Goal: Find contact information: Obtain details needed to contact an individual or organization

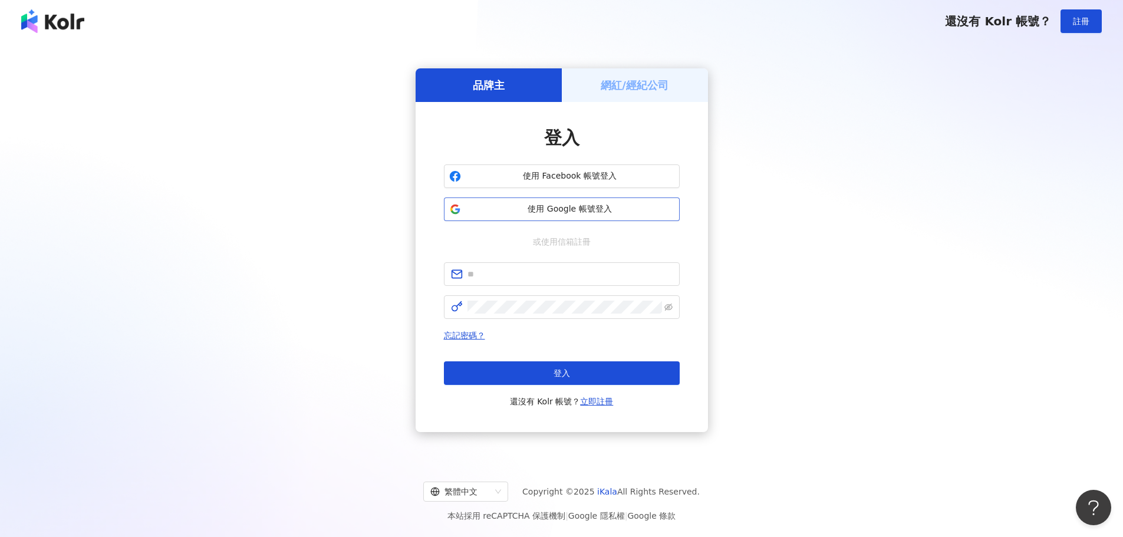
click at [614, 210] on span "使用 Google 帳號登入" at bounding box center [570, 209] width 209 height 12
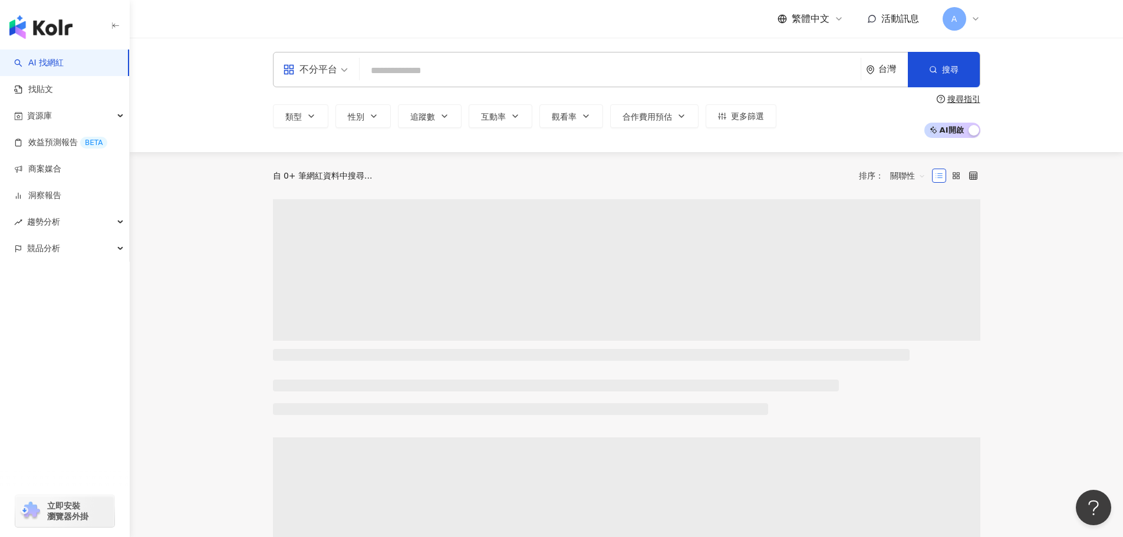
click at [404, 81] on input "search" at bounding box center [610, 71] width 492 height 22
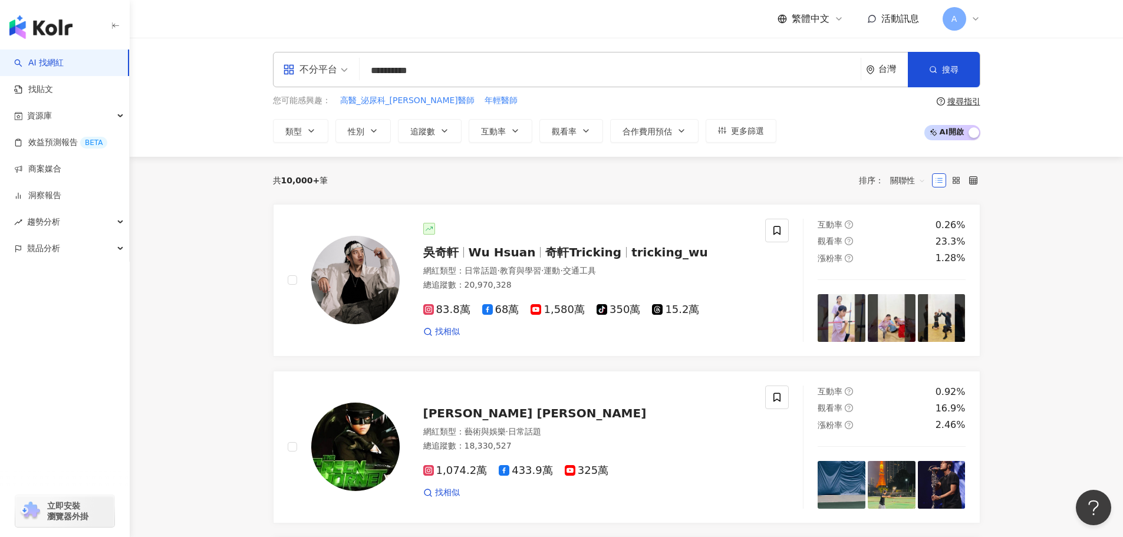
click at [432, 73] on input "**********" at bounding box center [610, 71] width 492 height 22
type input "*********"
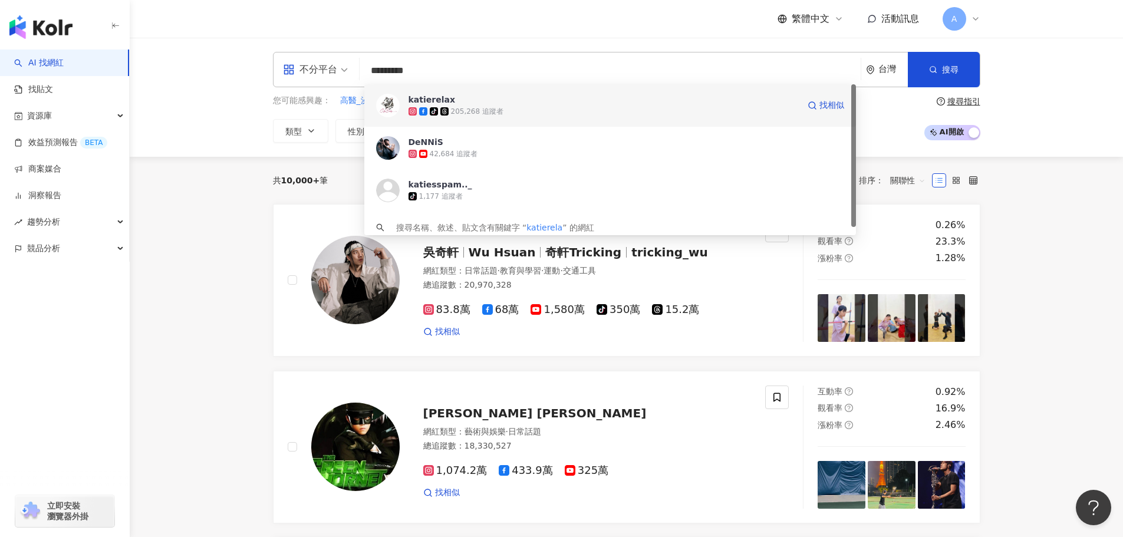
click at [482, 109] on div "205,268 追蹤者" at bounding box center [477, 112] width 52 height 10
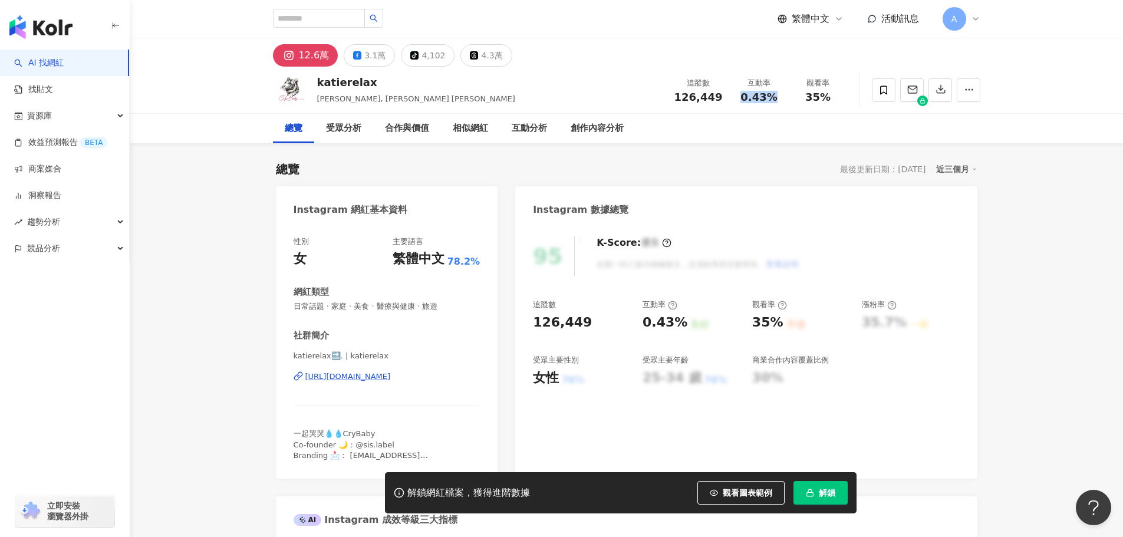
drag, startPoint x: 749, startPoint y: 99, endPoint x: 774, endPoint y: 98, distance: 24.8
click at [777, 99] on div "0.43%" at bounding box center [759, 97] width 45 height 12
drag, startPoint x: 802, startPoint y: 96, endPoint x: 644, endPoint y: 104, distance: 158.3
click at [837, 100] on div "35%" at bounding box center [818, 97] width 45 height 12
copy span "35%"
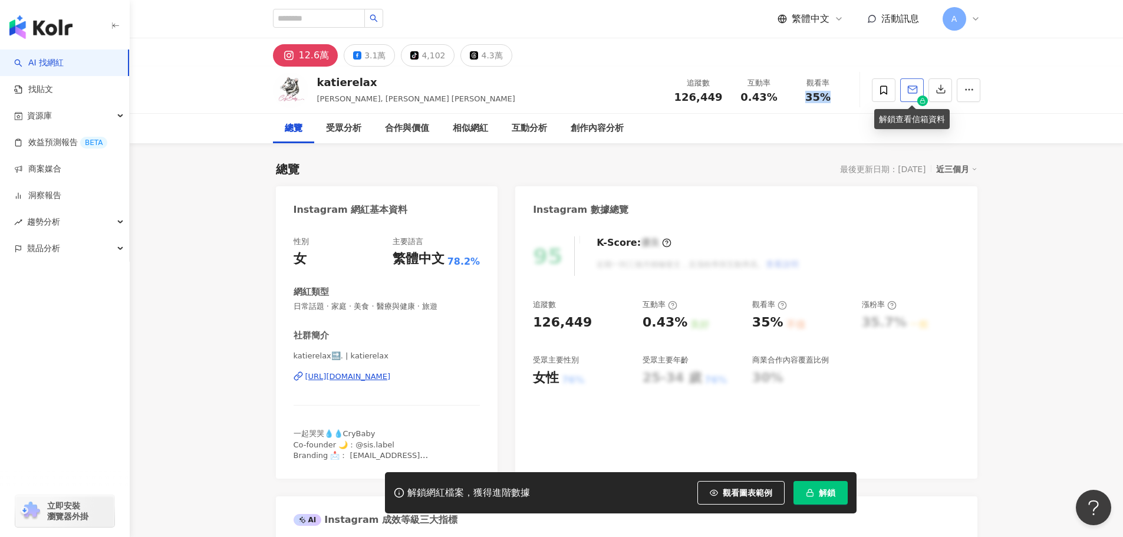
click at [917, 94] on icon "button" at bounding box center [913, 89] width 11 height 11
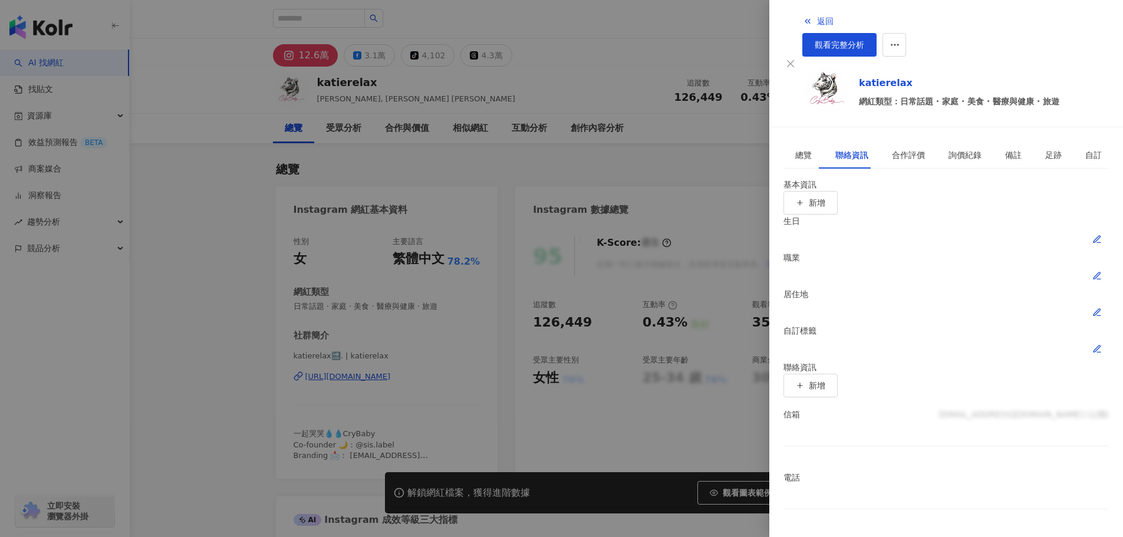
drag, startPoint x: 889, startPoint y: 326, endPoint x: 1018, endPoint y: 172, distance: 200.9
click at [939, 408] on div "[EMAIL_ADDRESS][DOMAIN_NAME] (公開)" at bounding box center [1024, 414] width 170 height 13
click at [865, 40] on span "觀看完整分析" at bounding box center [840, 44] width 50 height 9
click at [679, 142] on div at bounding box center [561, 268] width 1123 height 537
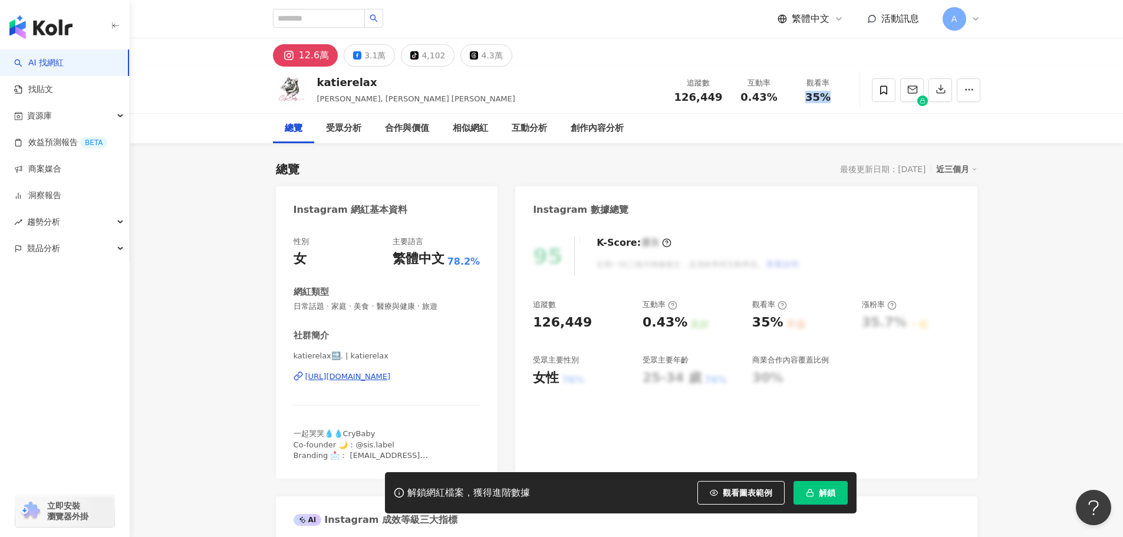
drag, startPoint x: 823, startPoint y: 102, endPoint x: 705, endPoint y: 106, distance: 118.0
click at [848, 105] on div "katierelax Katie, 凱悌 Katie 追蹤數 126,449 互動率 0.43% 觀看率 35%" at bounding box center [626, 90] width 755 height 47
copy span "35%"
click at [918, 98] on div at bounding box center [923, 101] width 11 height 11
click at [915, 92] on icon "button" at bounding box center [913, 89] width 11 height 11
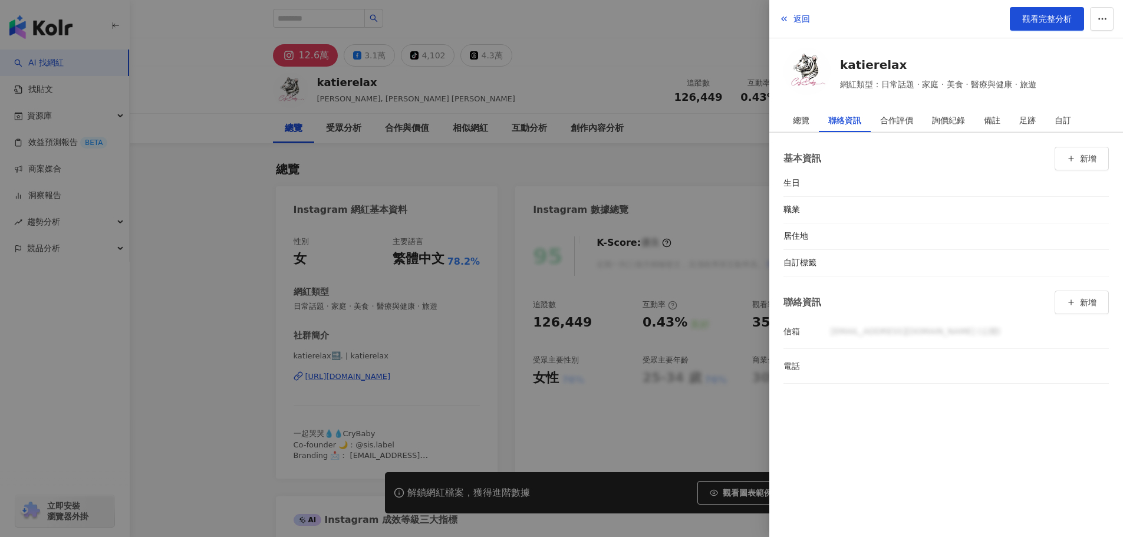
click at [692, 290] on div at bounding box center [561, 268] width 1123 height 537
click at [691, 372] on div at bounding box center [561, 268] width 1123 height 537
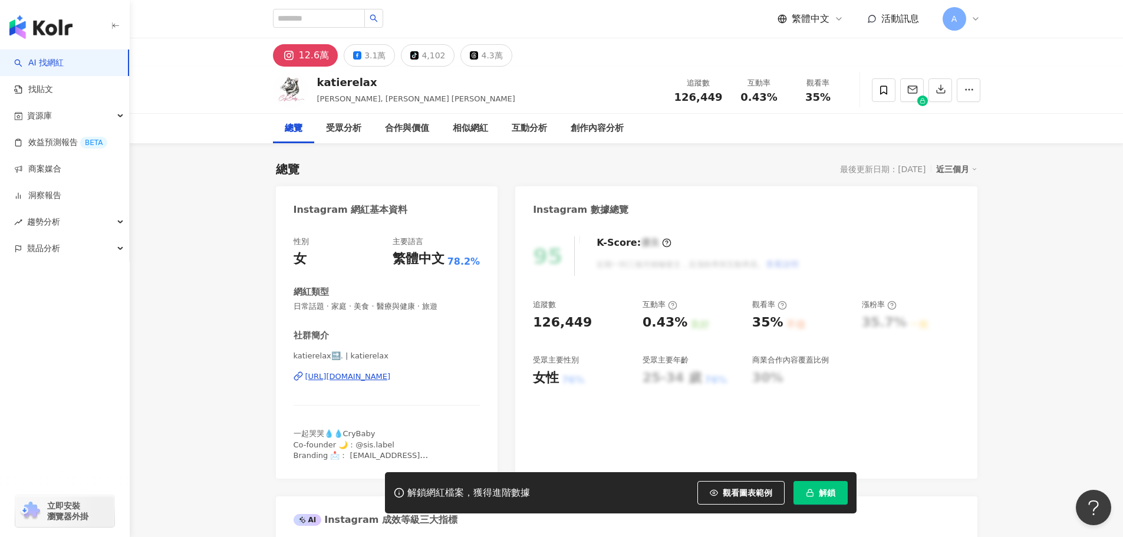
click at [807, 491] on icon "button" at bounding box center [810, 493] width 8 height 8
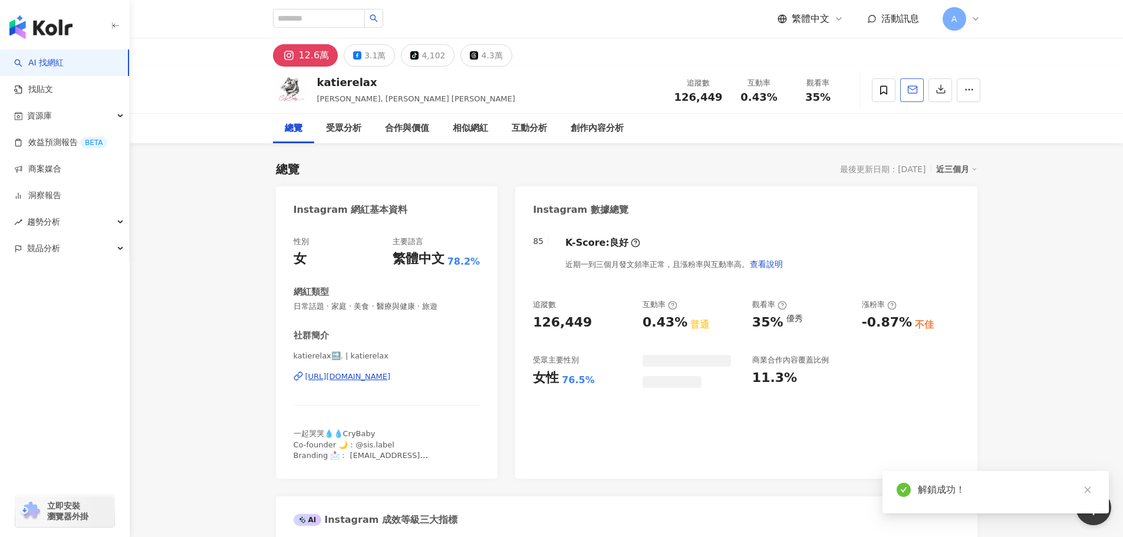
click at [912, 88] on icon "button" at bounding box center [913, 89] width 11 height 11
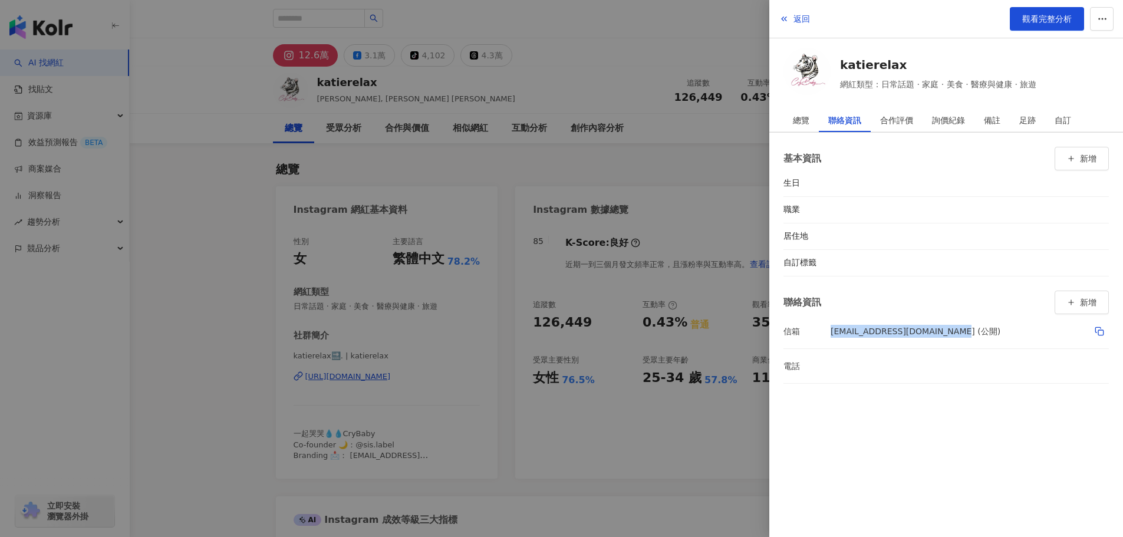
drag, startPoint x: 824, startPoint y: 329, endPoint x: 946, endPoint y: 323, distance: 122.2
click at [946, 323] on li "信箱 [EMAIL_ADDRESS][DOMAIN_NAME] (公開)" at bounding box center [947, 331] width 326 height 34
click at [925, 331] on div "[EMAIL_ADDRESS][DOMAIN_NAME] (公開)" at bounding box center [916, 331] width 170 height 20
drag, startPoint x: 943, startPoint y: 333, endPoint x: 830, endPoint y: 331, distance: 112.7
click at [830, 331] on li "信箱 [EMAIL_ADDRESS][DOMAIN_NAME] (公開)" at bounding box center [947, 331] width 326 height 34
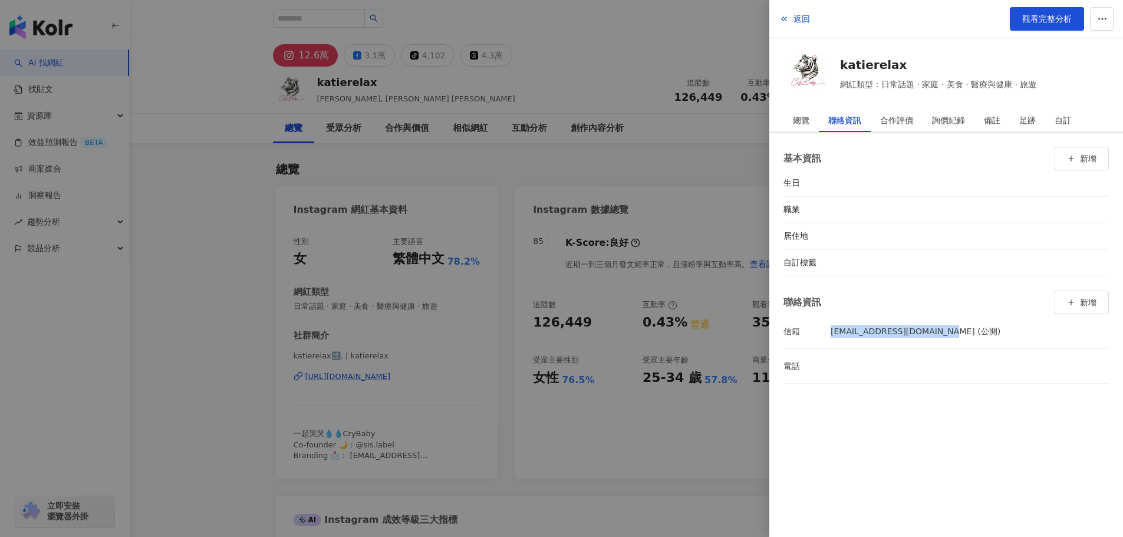
click at [827, 331] on div "信箱" at bounding box center [807, 331] width 47 height 13
drag, startPoint x: 827, startPoint y: 330, endPoint x: 918, endPoint y: 341, distance: 92.1
click at [918, 341] on li "信箱 [EMAIL_ADDRESS][DOMAIN_NAME] (公開)" at bounding box center [947, 331] width 326 height 34
